Goal: Consume media (video, audio)

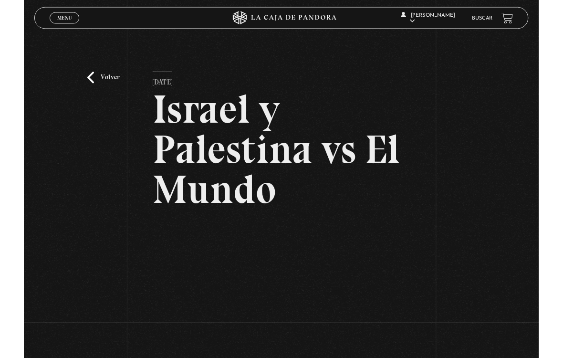
scroll to position [90, 0]
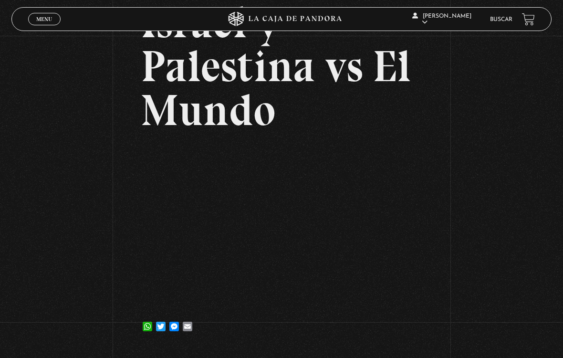
click at [76, 121] on div "Volver [DATE] Israel y Palestina vs El Mundo WhatsApp Twitter Messenger Email" at bounding box center [281, 147] width 563 height 403
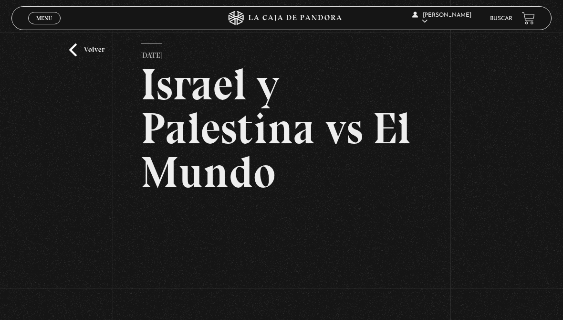
scroll to position [0, 0]
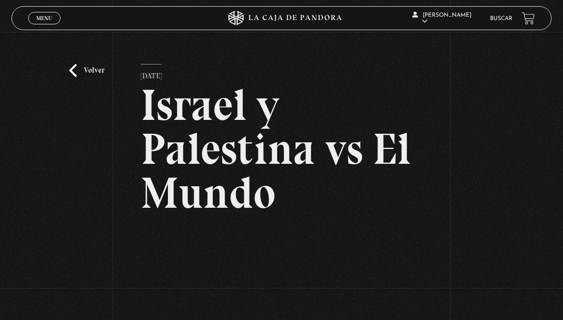
click at [70, 69] on link "Volver" at bounding box center [86, 70] width 35 height 13
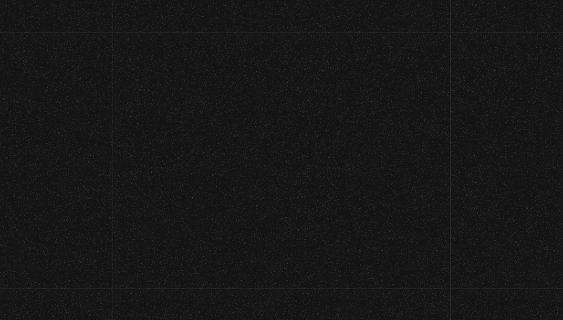
scroll to position [555, 0]
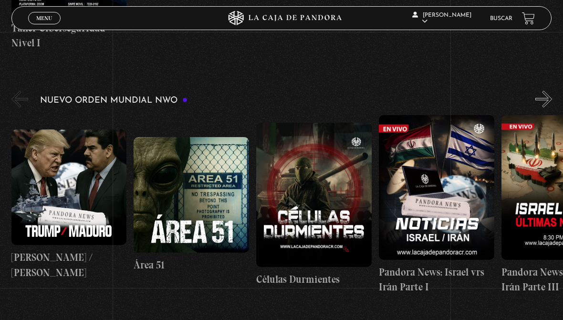
click at [494, 257] on figure at bounding box center [437, 187] width 116 height 144
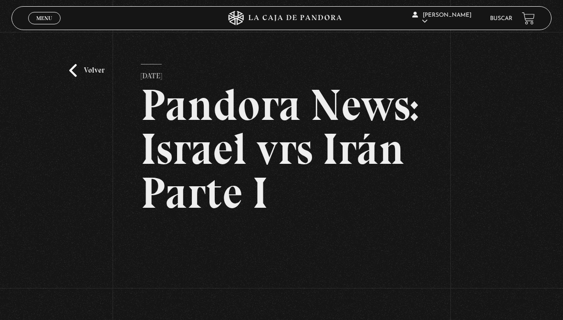
click at [91, 65] on link "Volver" at bounding box center [86, 70] width 35 height 13
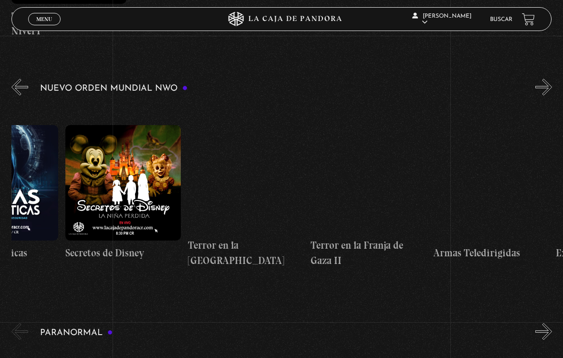
scroll to position [0, 3802]
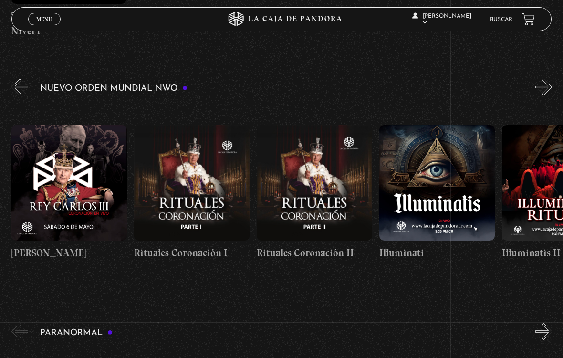
click at [432, 142] on link "Salir" at bounding box center [446, 129] width 70 height 25
